Goal: Task Accomplishment & Management: Manage account settings

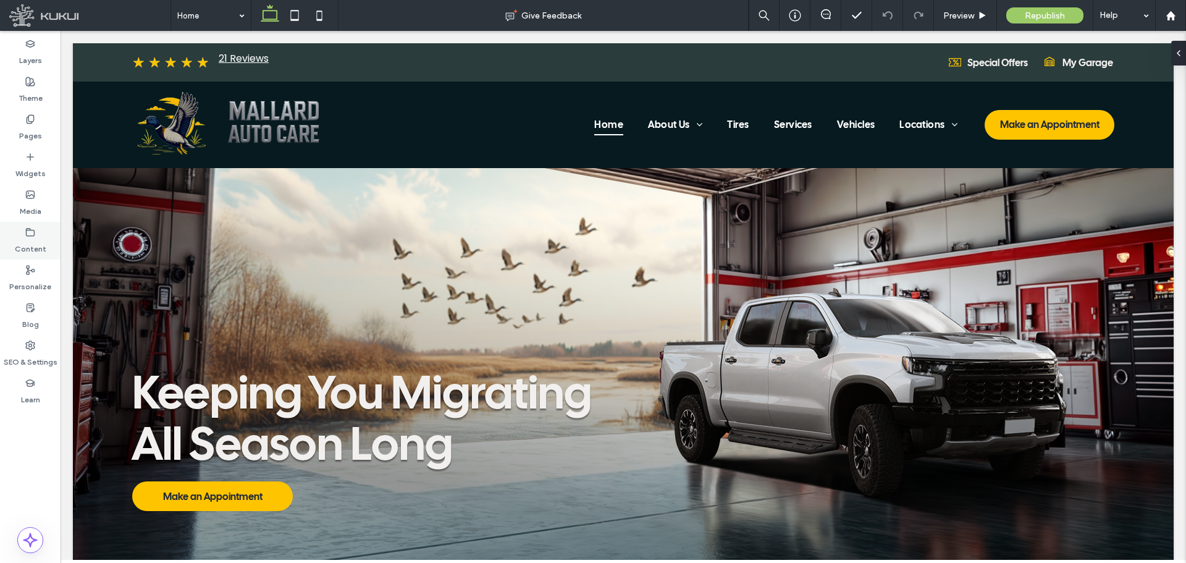
click at [31, 237] on icon at bounding box center [30, 232] width 10 height 10
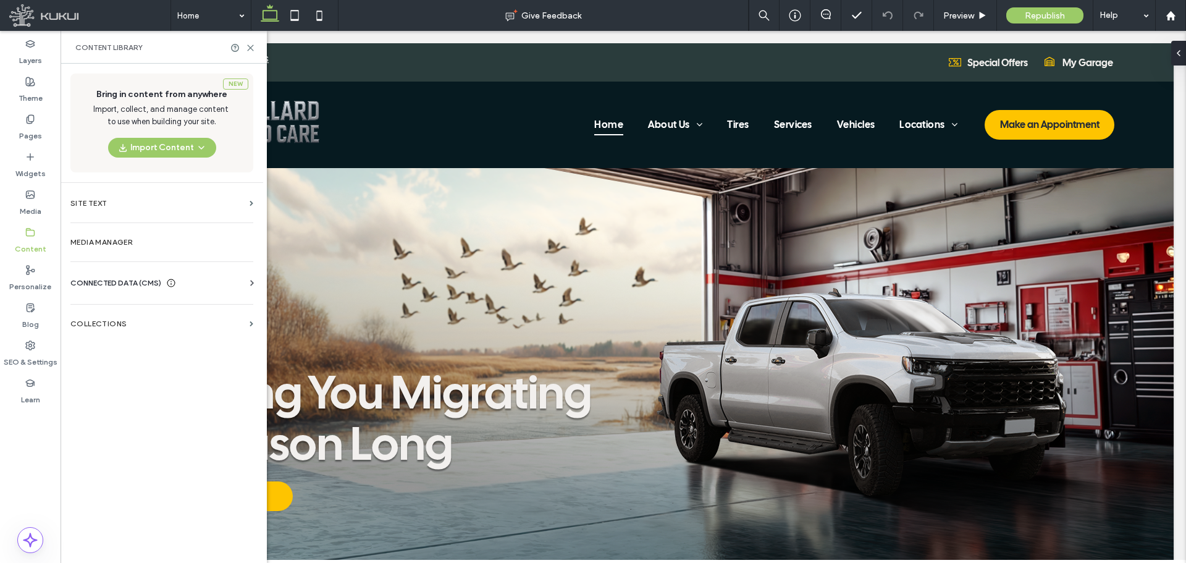
click at [119, 275] on div "CONNECTED DATA (CMS) Business Info Business Text Business Images Find and Repla…" at bounding box center [162, 283] width 203 height 32
click at [122, 288] on span "CONNECTED DATA (CMS)" at bounding box center [115, 283] width 91 height 12
click at [123, 314] on label "Business Info" at bounding box center [164, 313] width 168 height 9
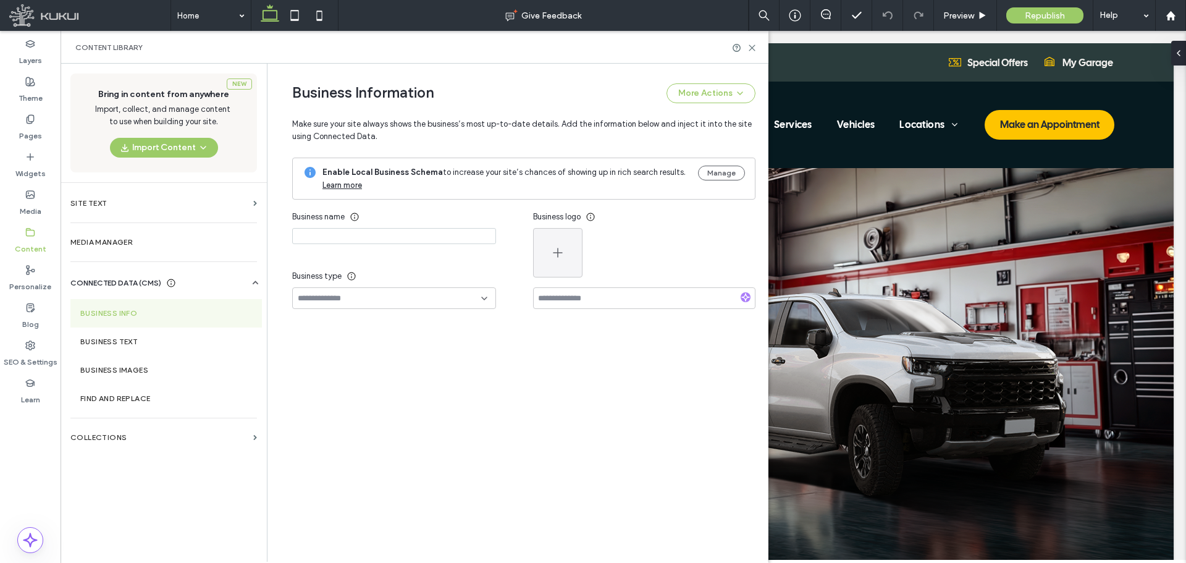
type input "**********"
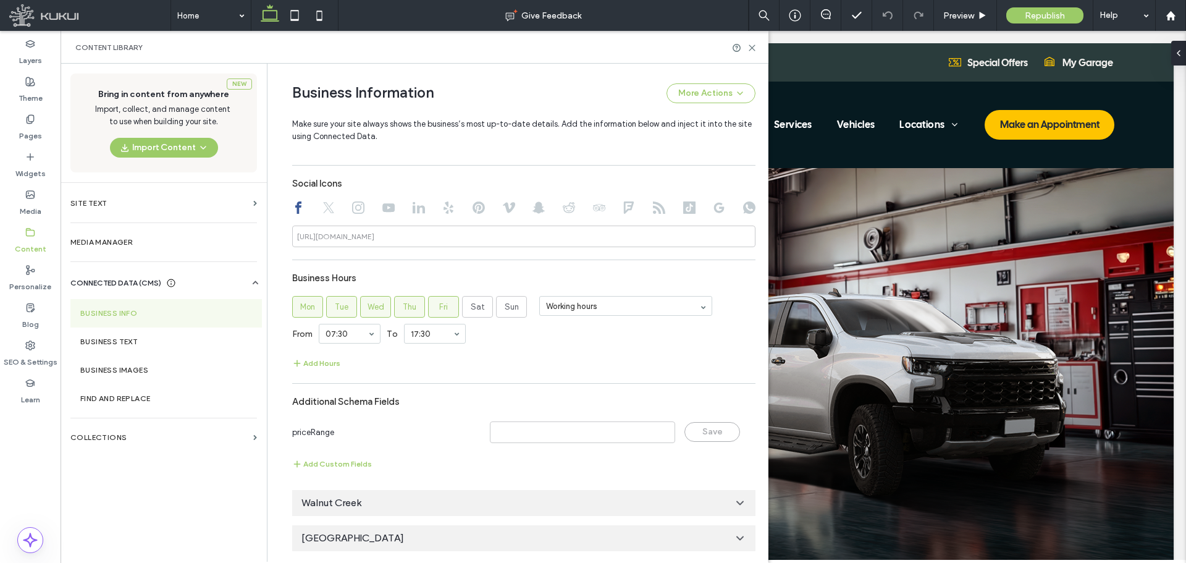
scroll to position [704, 0]
click at [734, 496] on icon at bounding box center [740, 501] width 12 height 12
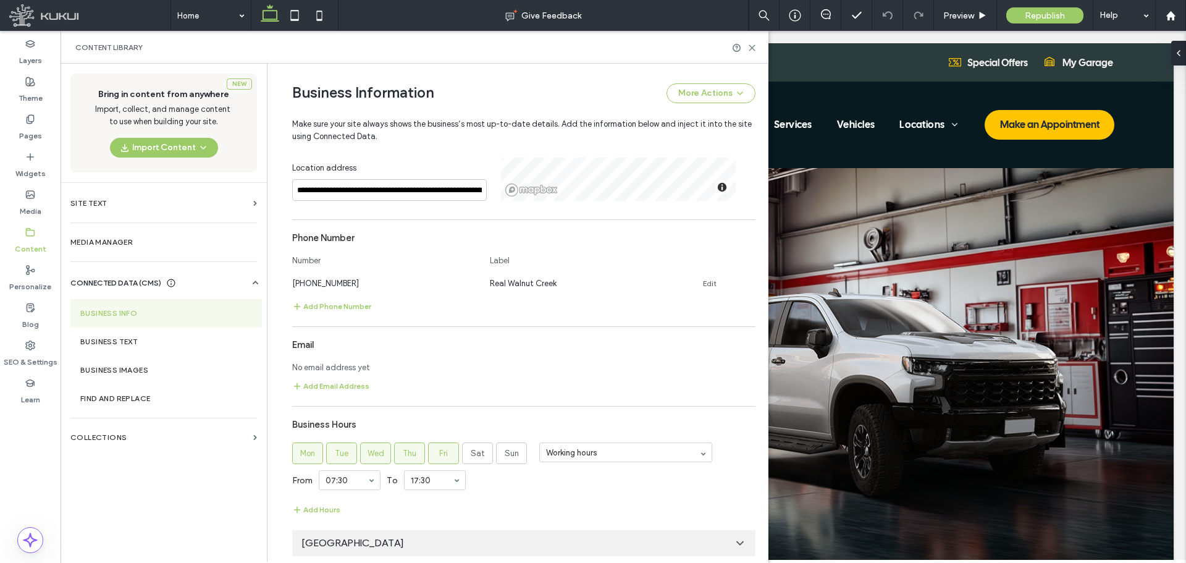
scroll to position [1189, 0]
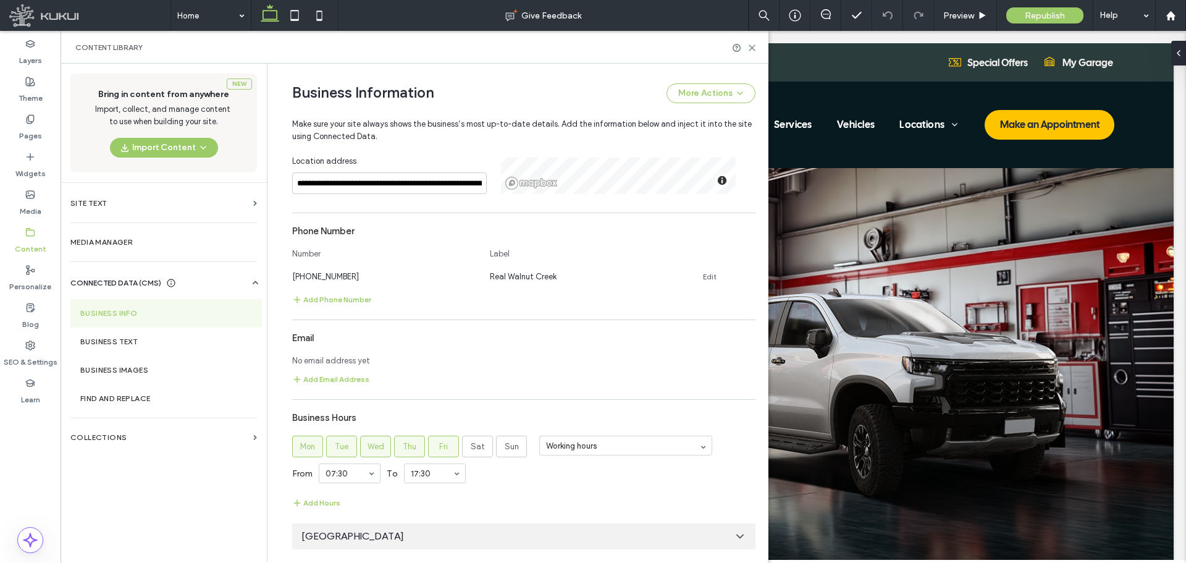
click at [735, 531] on icon at bounding box center [740, 536] width 12 height 12
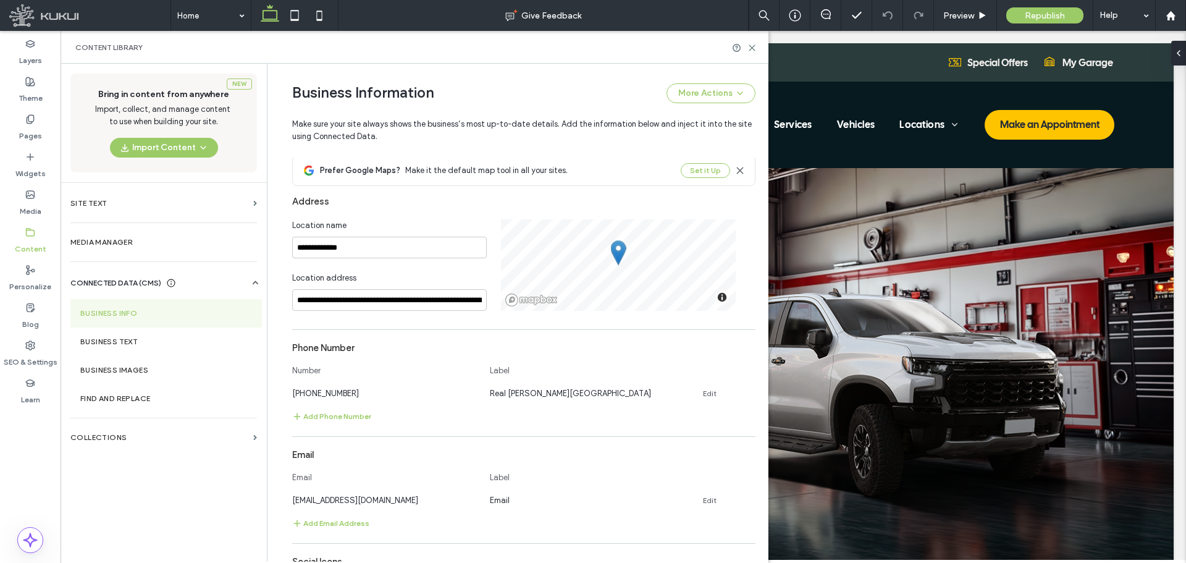
scroll to position [385, 0]
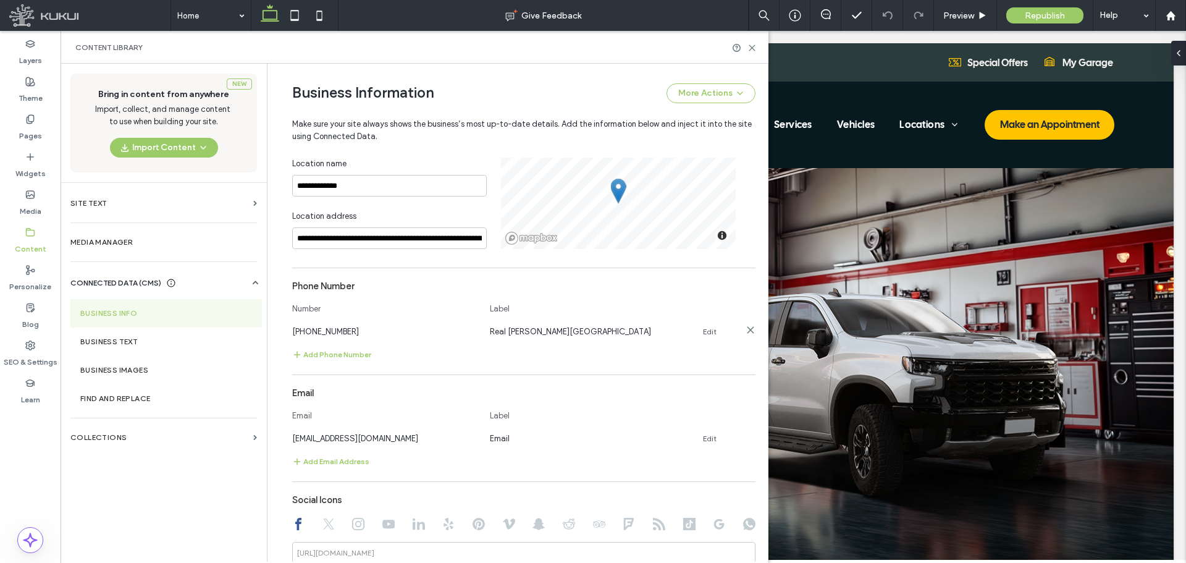
click at [707, 331] on link "Edit" at bounding box center [710, 332] width 14 height 10
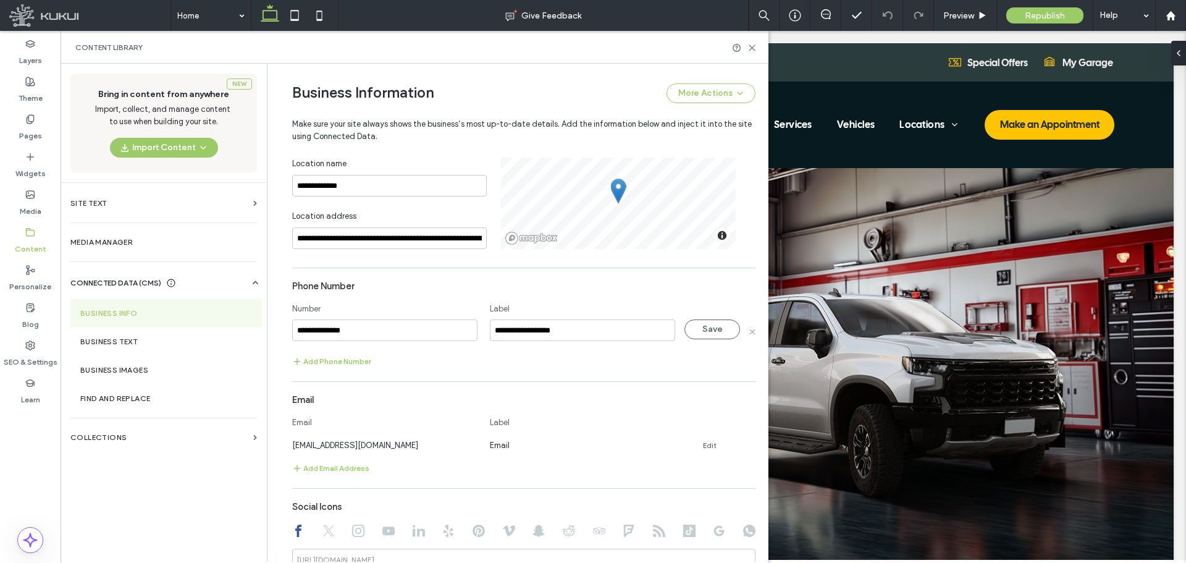
drag, startPoint x: 377, startPoint y: 329, endPoint x: 288, endPoint y: 331, distance: 89.6
click at [292, 331] on input "**********" at bounding box center [384, 330] width 185 height 22
type input "**********"
click at [699, 333] on button "Save" at bounding box center [712, 329] width 56 height 20
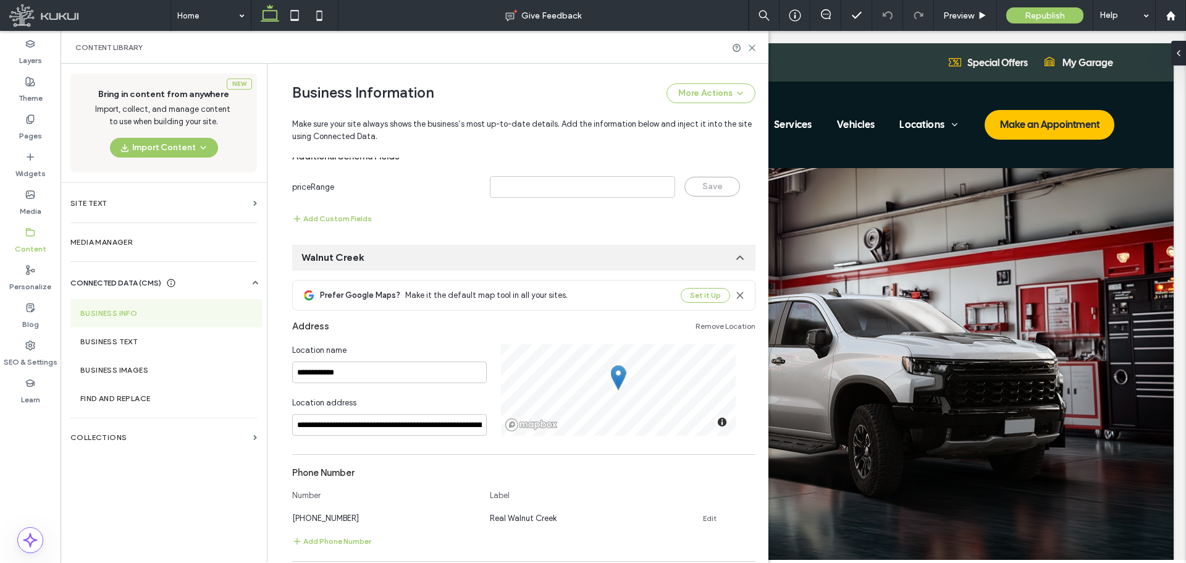
scroll to position [1127, 0]
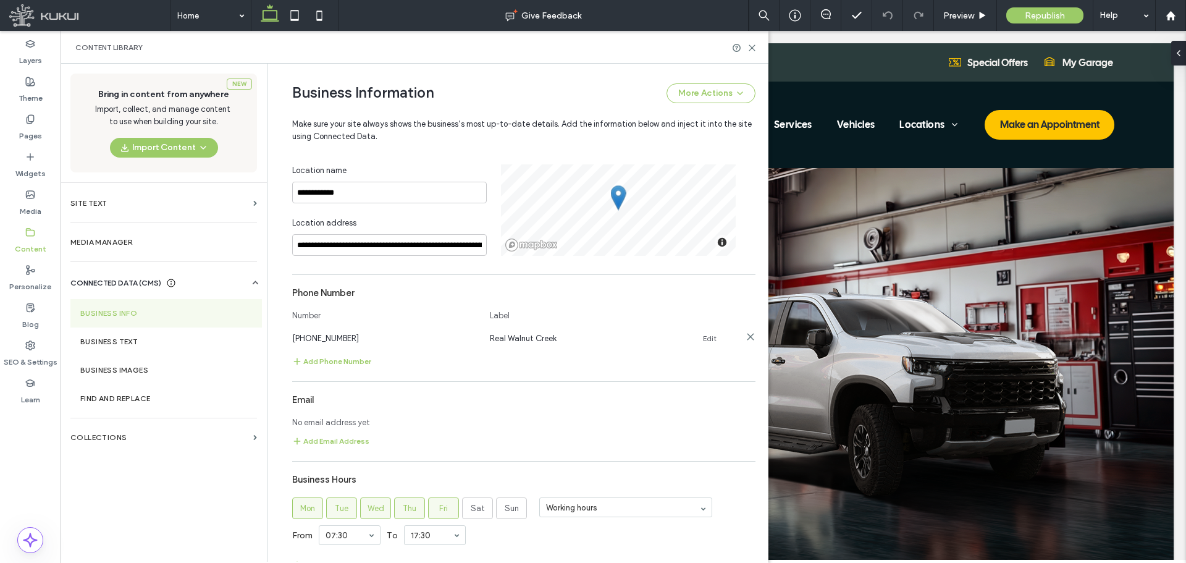
click at [707, 337] on link "Edit" at bounding box center [710, 339] width 14 height 10
drag, startPoint x: 357, startPoint y: 335, endPoint x: 277, endPoint y: 335, distance: 79.7
click at [277, 335] on div "**********" at bounding box center [515, 26] width 482 height 2178
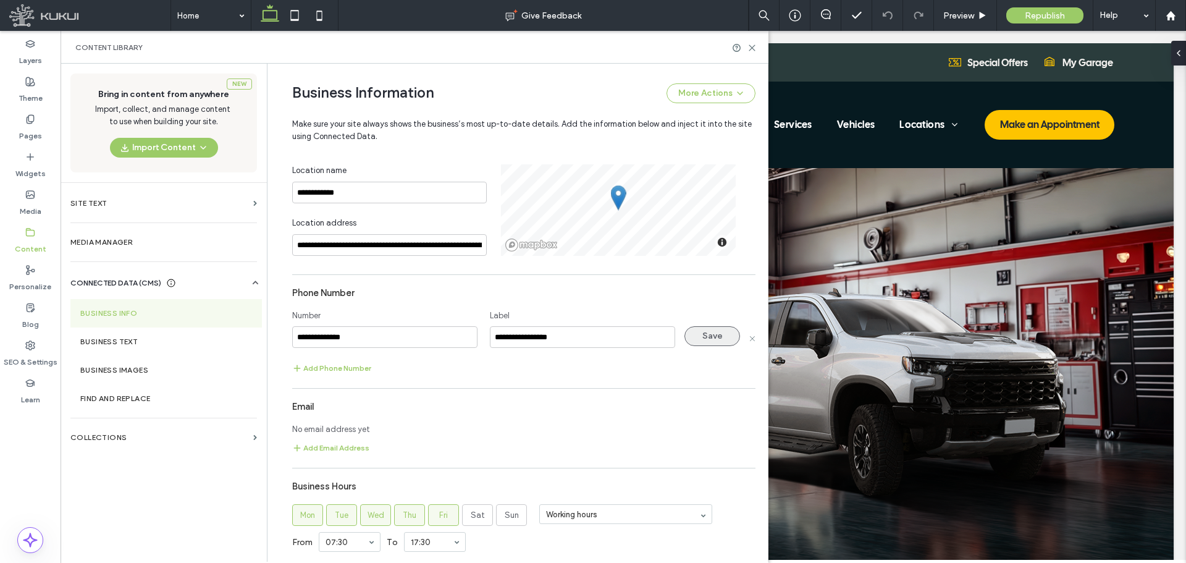
type input "**********"
click at [702, 338] on button "Save" at bounding box center [712, 336] width 56 height 20
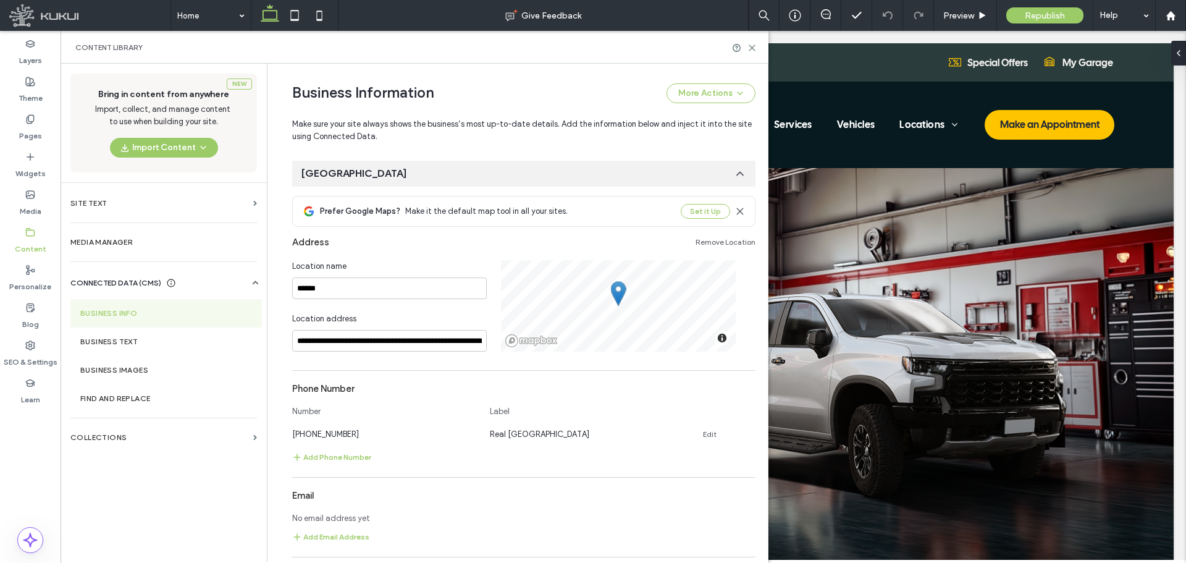
scroll to position [1559, 0]
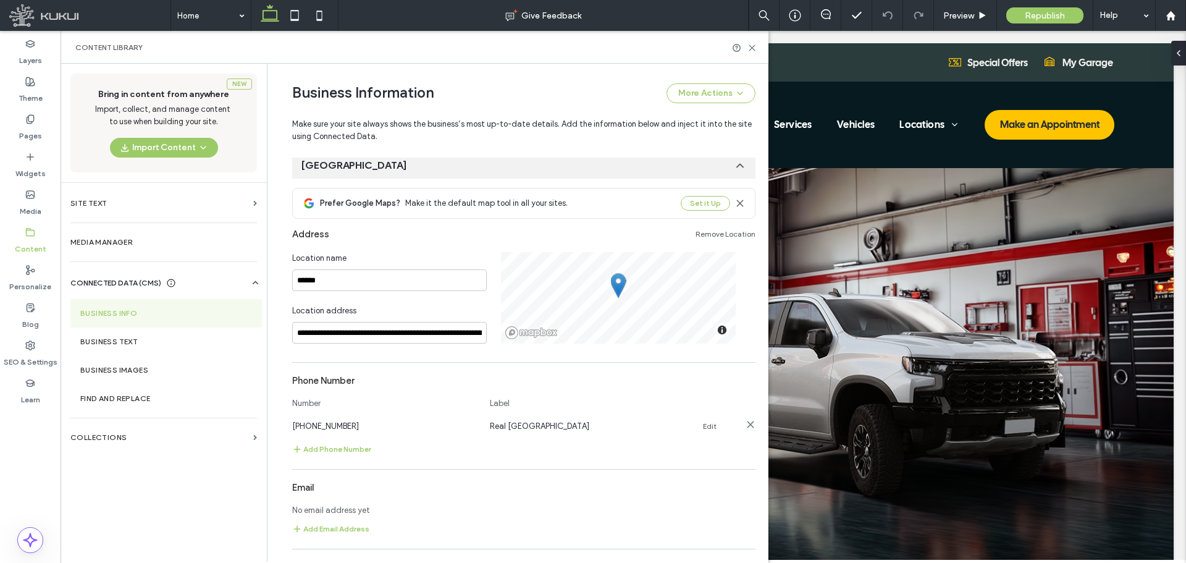
click at [703, 427] on link "Edit" at bounding box center [710, 426] width 14 height 10
drag, startPoint x: 368, startPoint y: 424, endPoint x: 278, endPoint y: 425, distance: 89.6
type input "**********"
click at [734, 167] on icon at bounding box center [740, 165] width 12 height 12
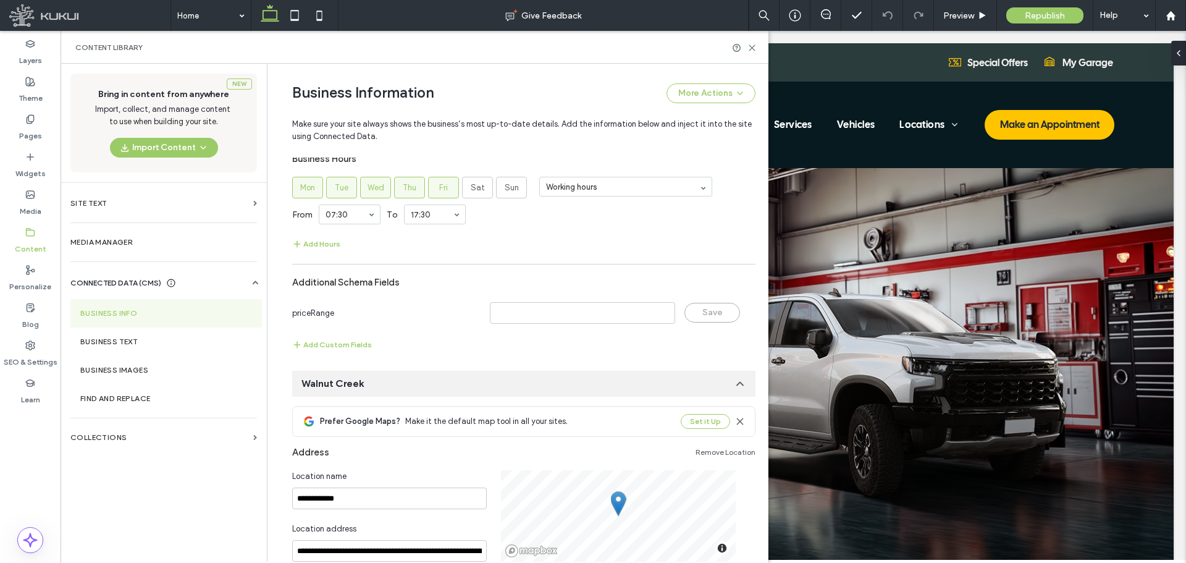
scroll to position [818, 0]
click at [738, 384] on icon at bounding box center [740, 387] width 12 height 12
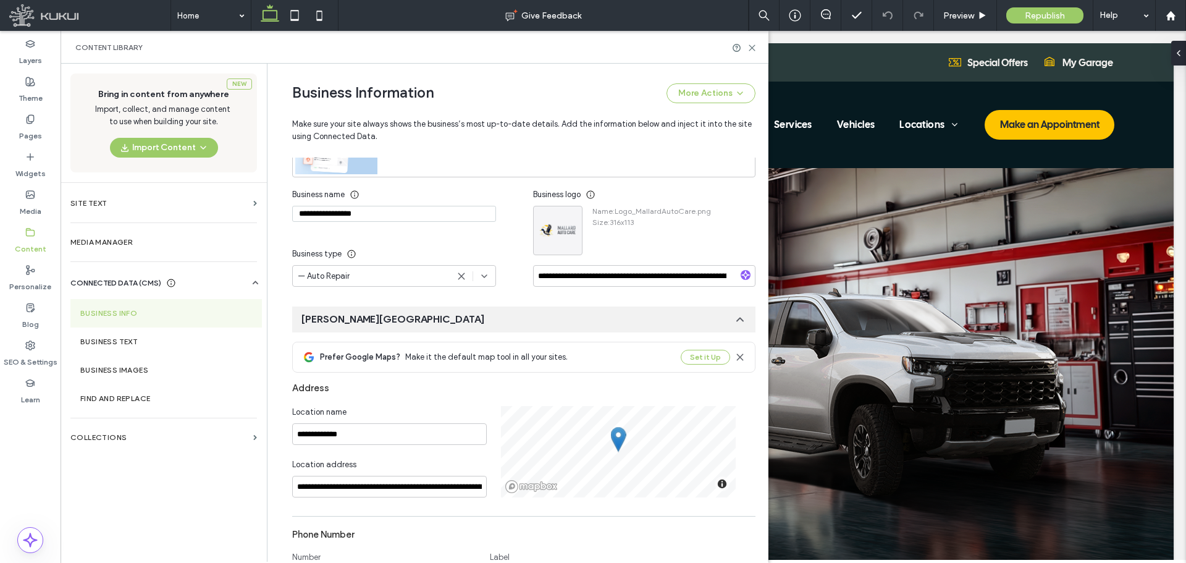
scroll to position [86, 0]
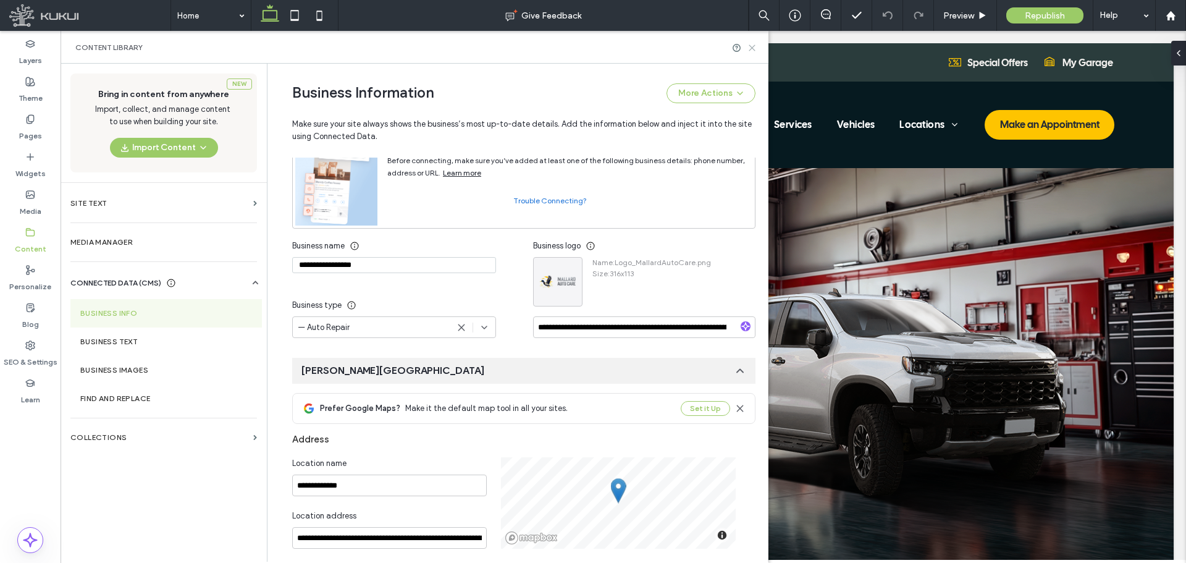
click at [754, 48] on icon at bounding box center [751, 47] width 9 height 9
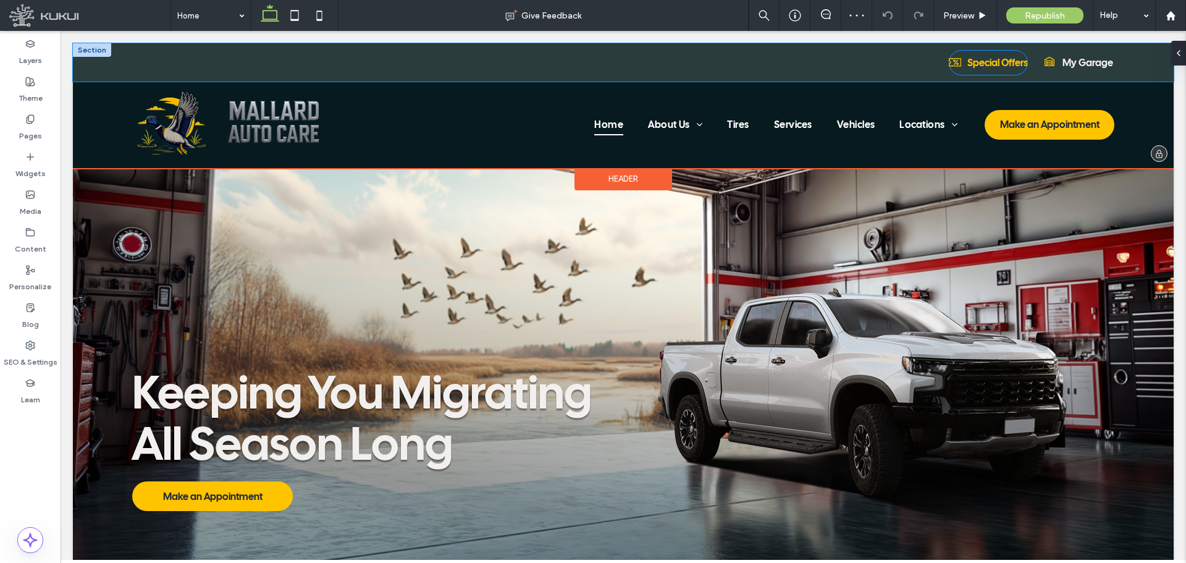
scroll to position [0, 0]
